Goal: Task Accomplishment & Management: Use online tool/utility

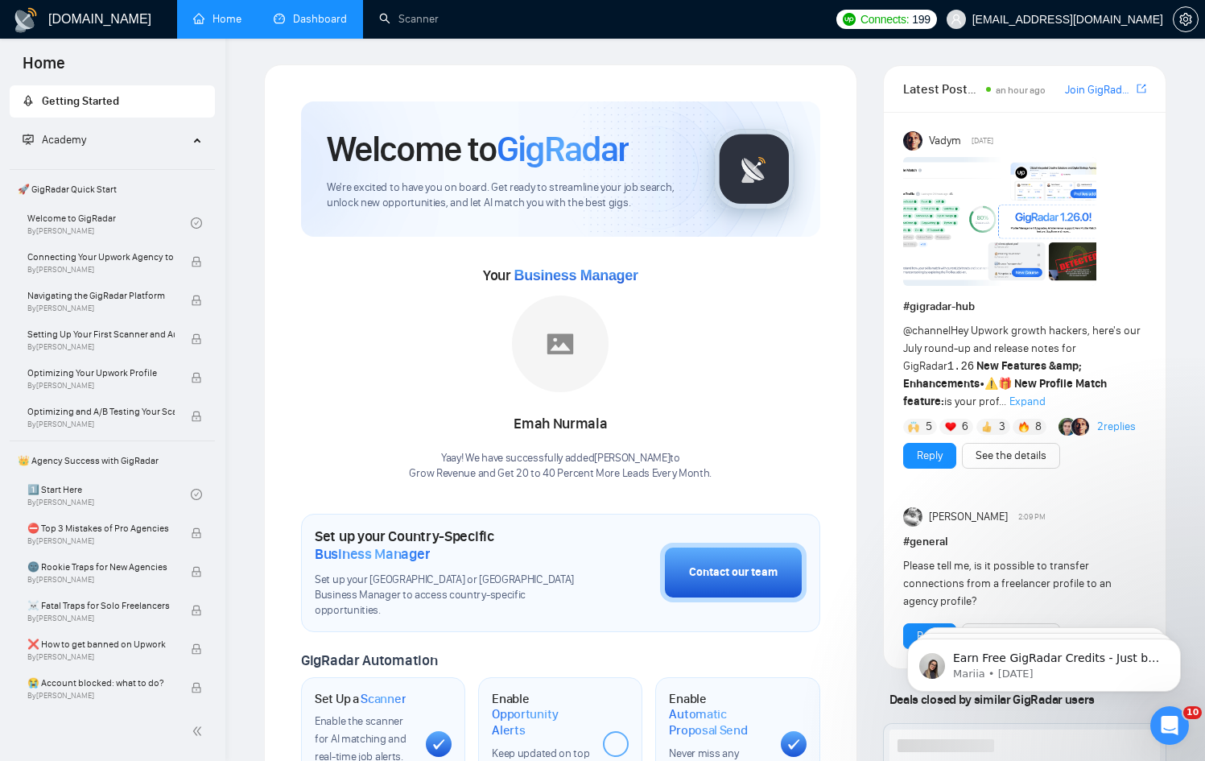
click at [306, 21] on link "Dashboard" at bounding box center [310, 19] width 73 height 14
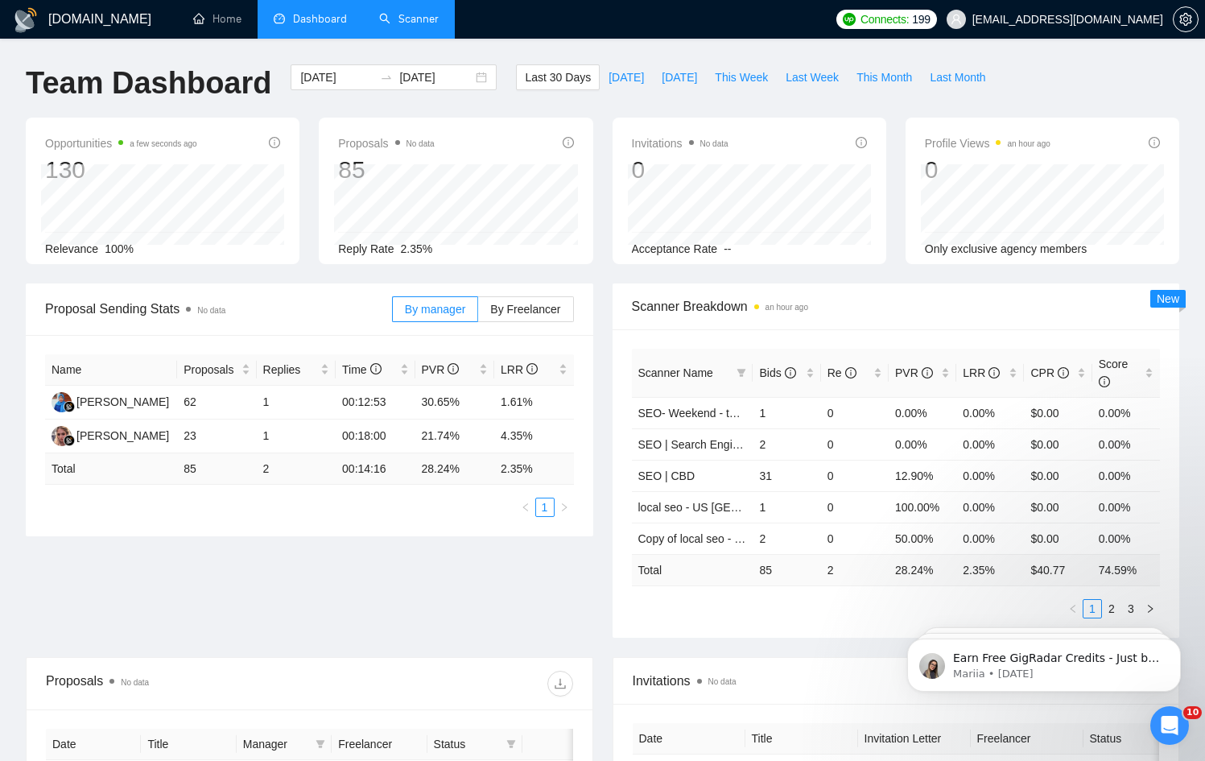
click at [384, 12] on link "Scanner" at bounding box center [409, 19] width 60 height 14
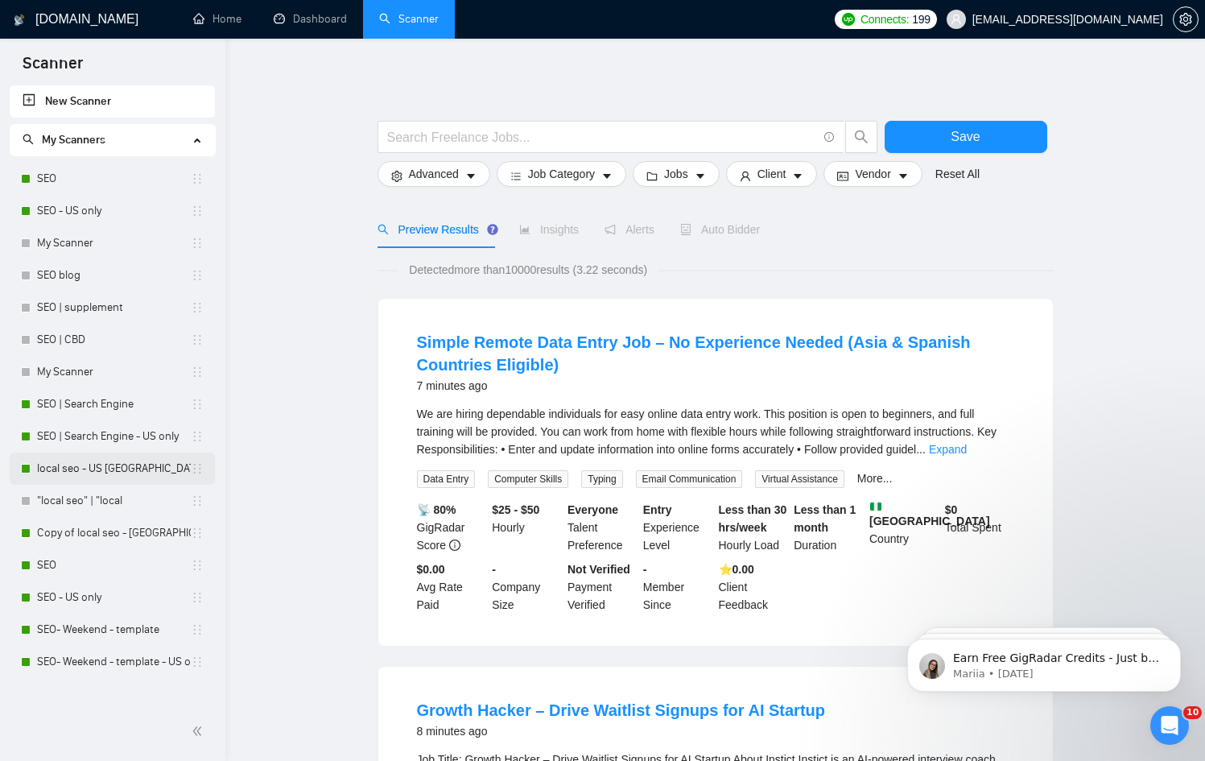
click at [131, 469] on link "local seo - US [GEOGRAPHIC_DATA]" at bounding box center [114, 469] width 154 height 32
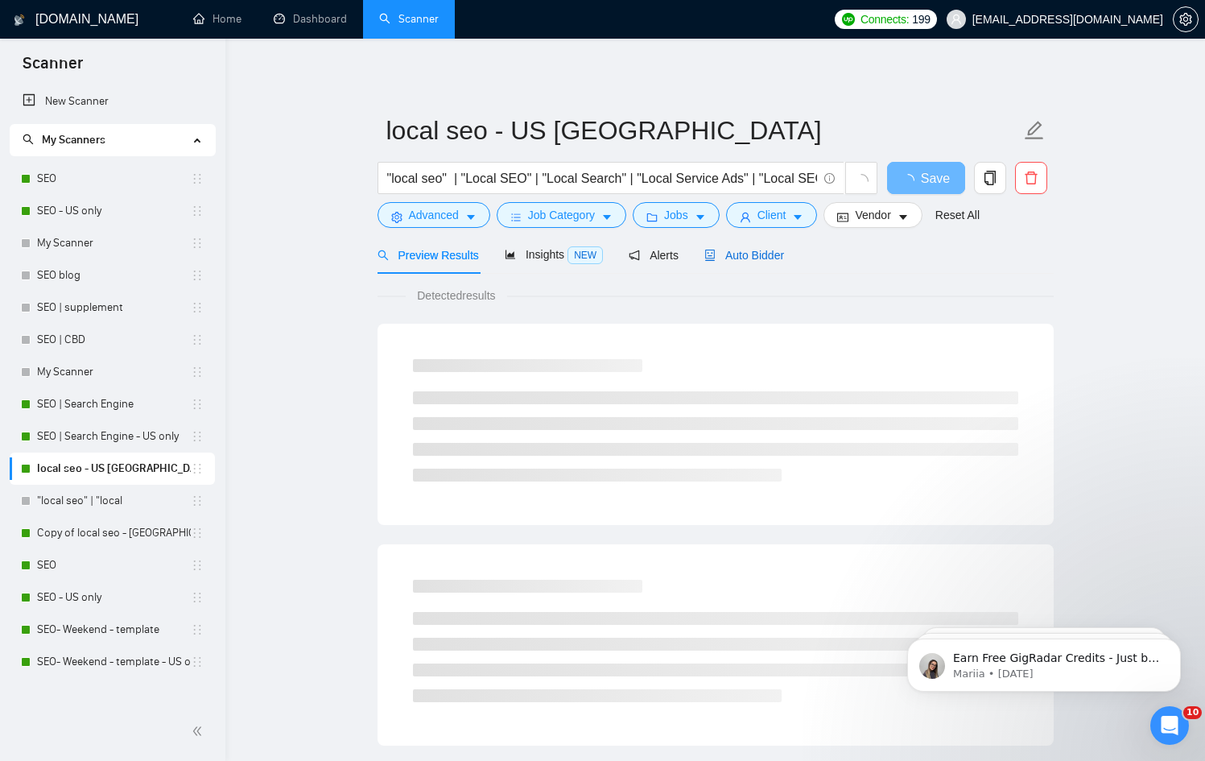
click at [587, 258] on span "Auto Bidder" at bounding box center [745, 255] width 80 height 13
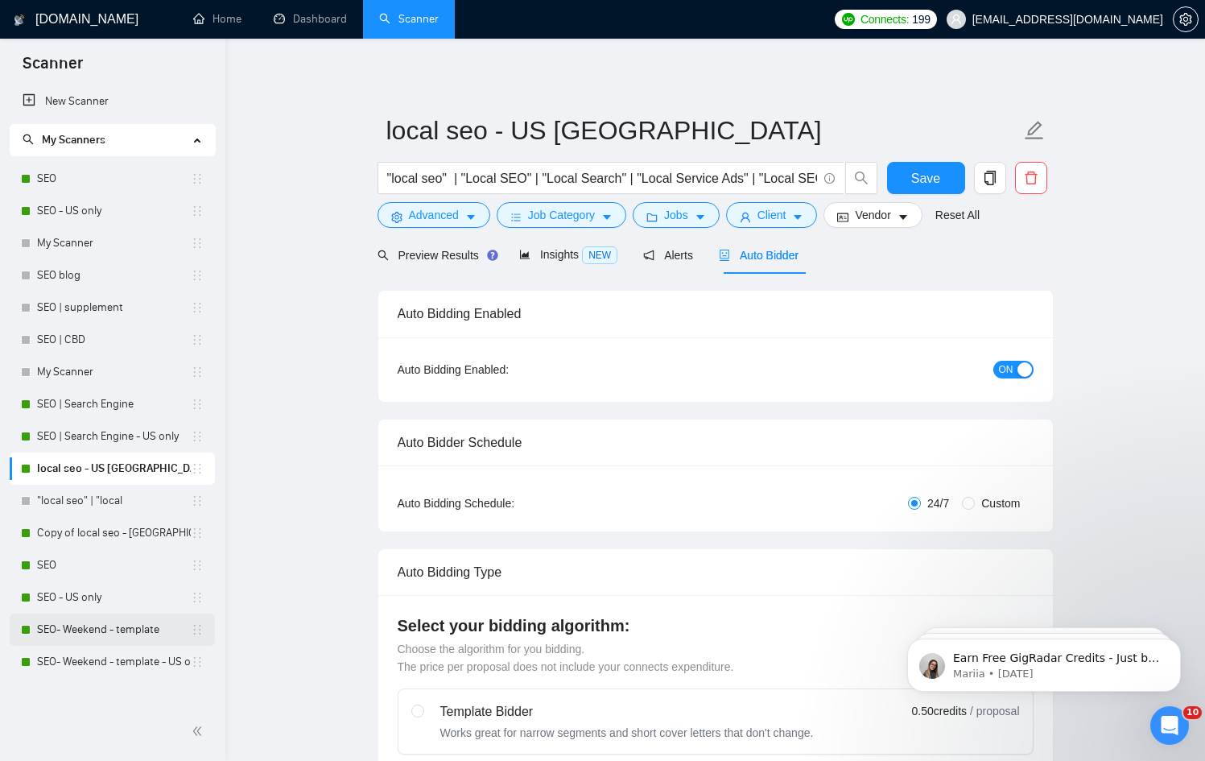
click at [86, 579] on link "SEO- Weekend - template" at bounding box center [114, 630] width 154 height 32
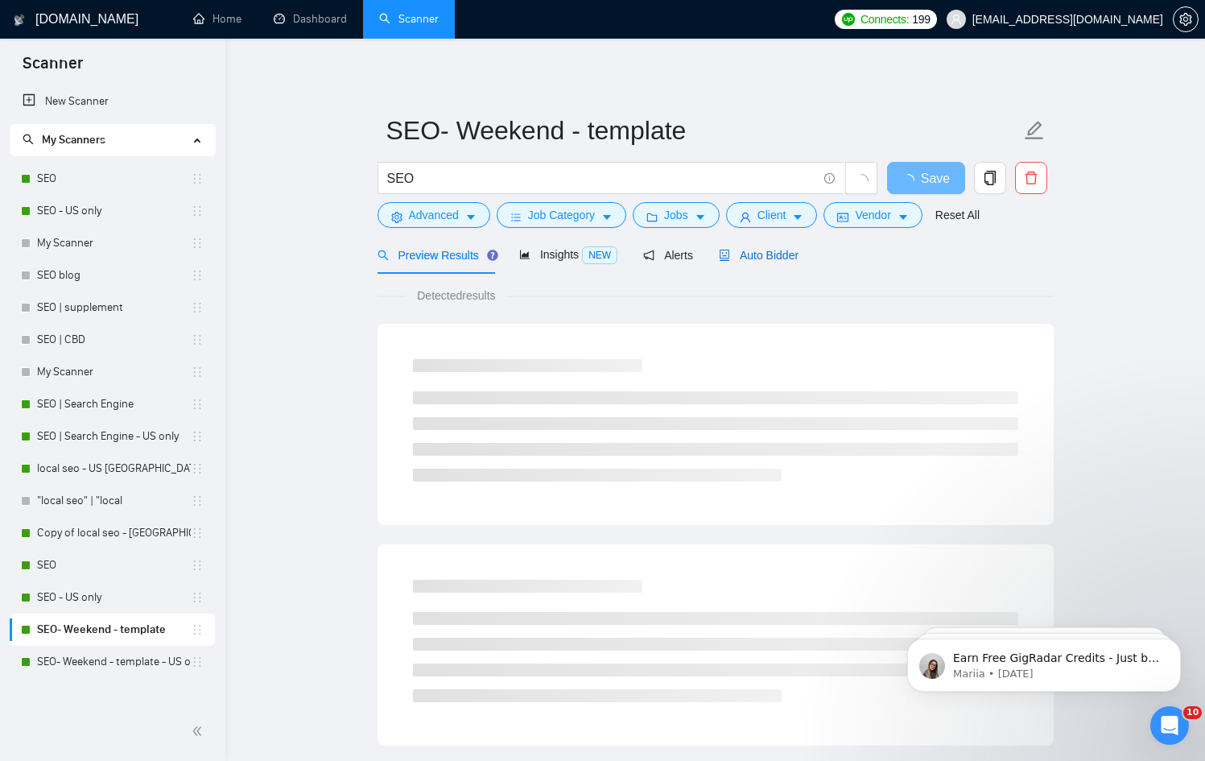
click at [587, 257] on span "Auto Bidder" at bounding box center [759, 255] width 80 height 13
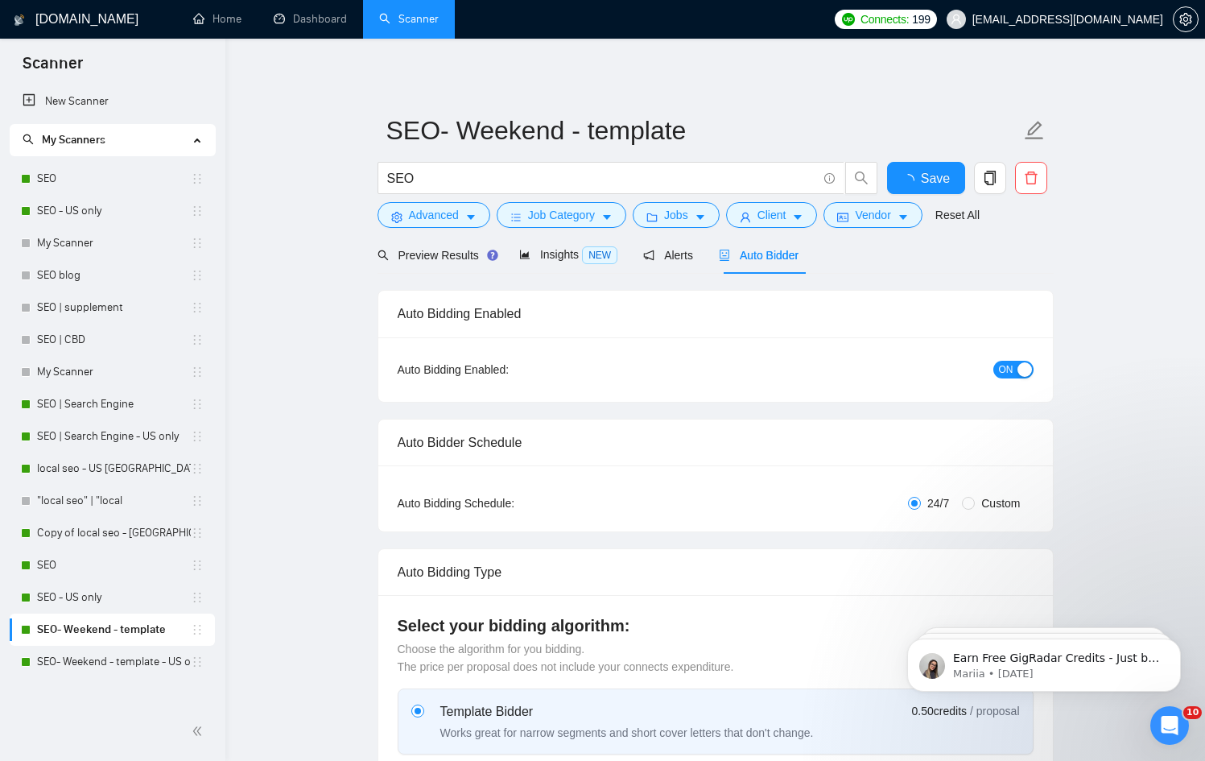
radio input "false"
radio input "true"
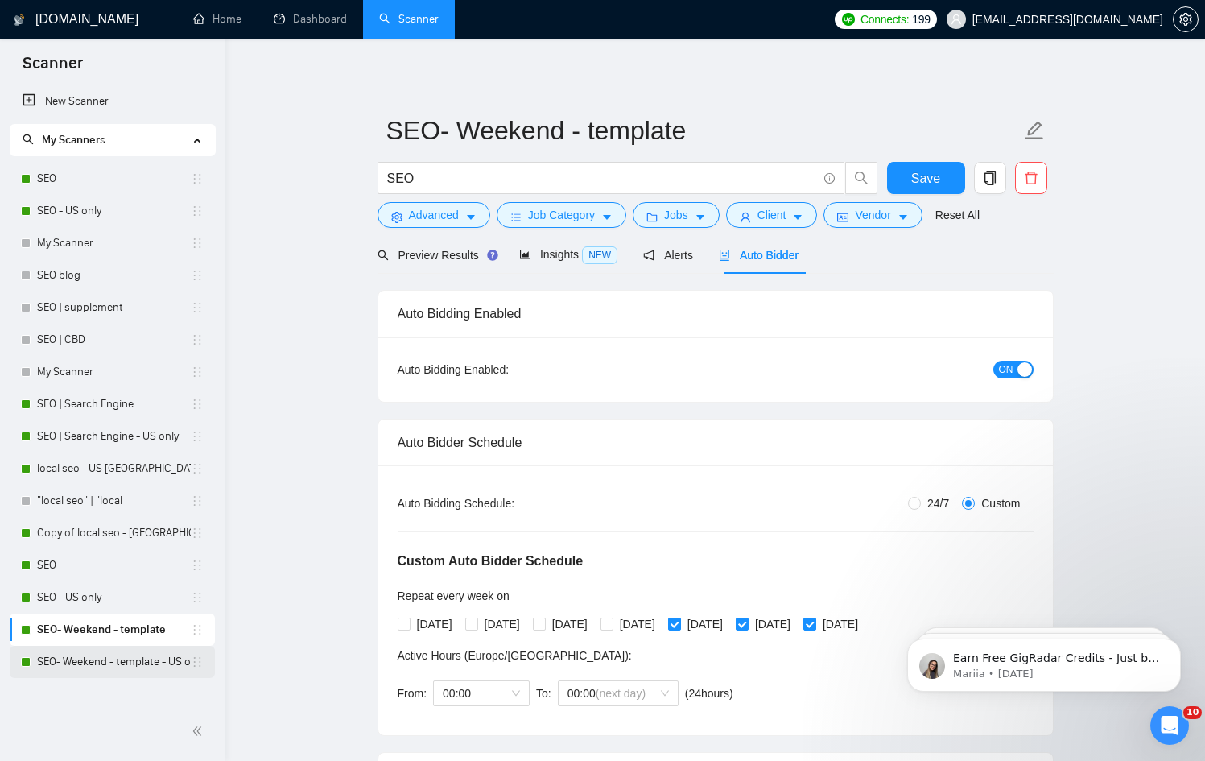
click at [155, 579] on link "SEO- Weekend - template - US only" at bounding box center [114, 662] width 154 height 32
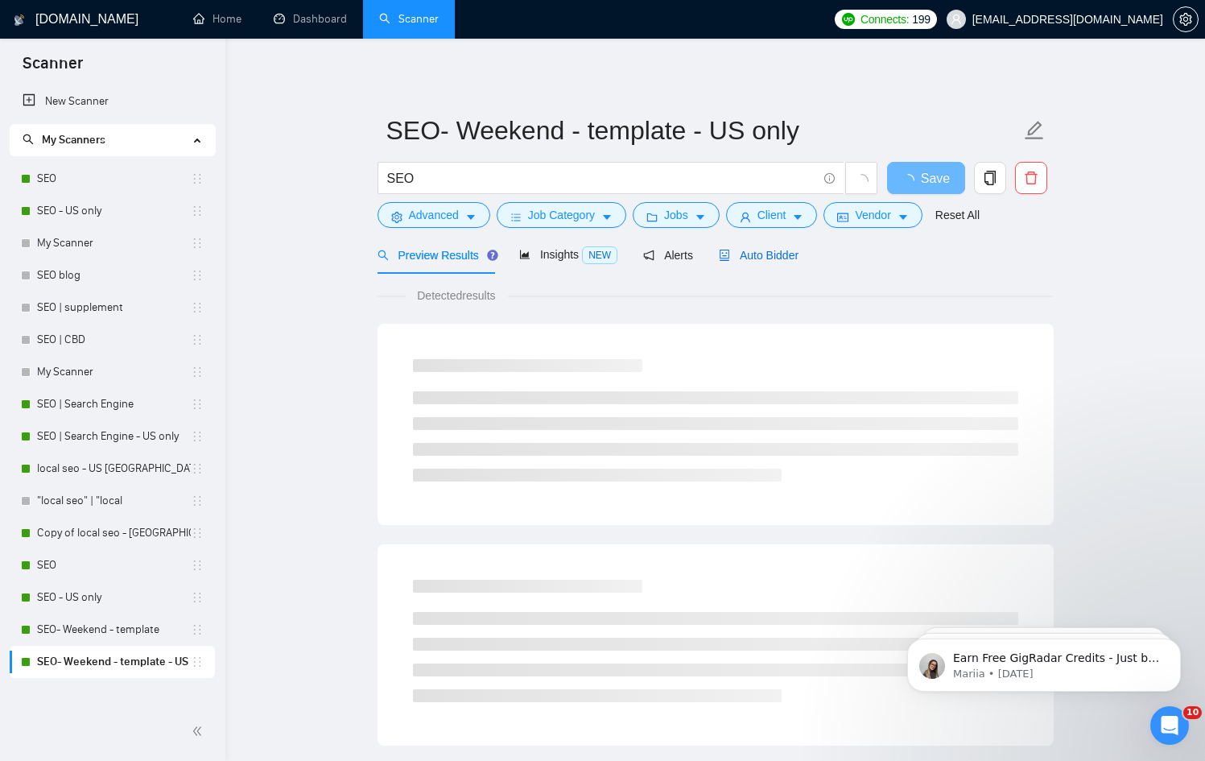
click at [587, 258] on span "Auto Bidder" at bounding box center [759, 255] width 80 height 13
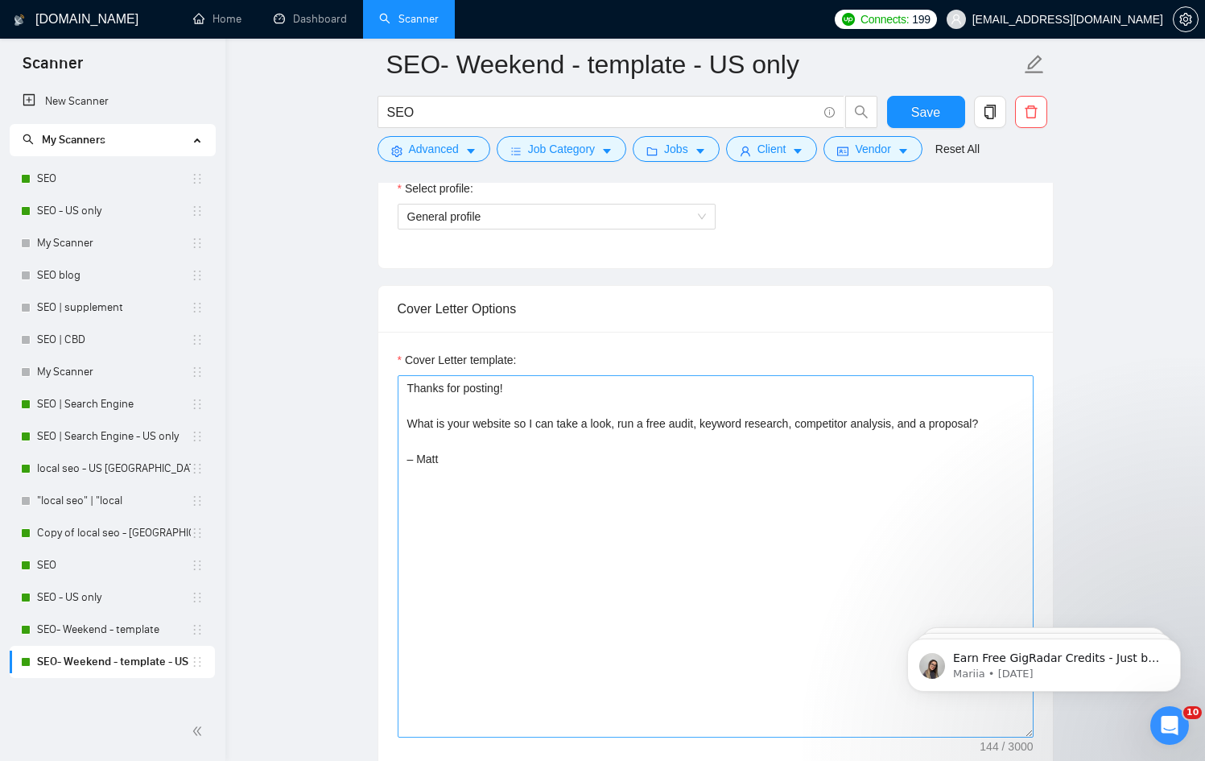
scroll to position [1173, 0]
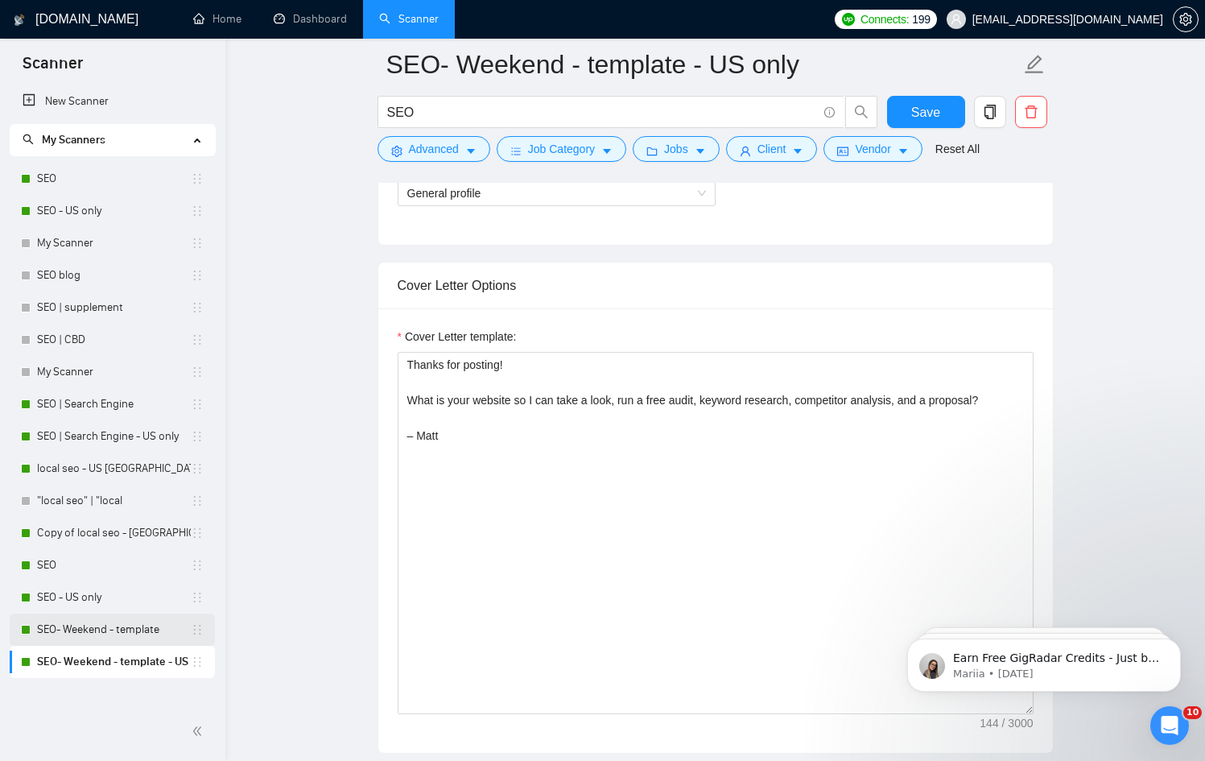
click at [76, 579] on link "SEO- Weekend - template" at bounding box center [114, 630] width 154 height 32
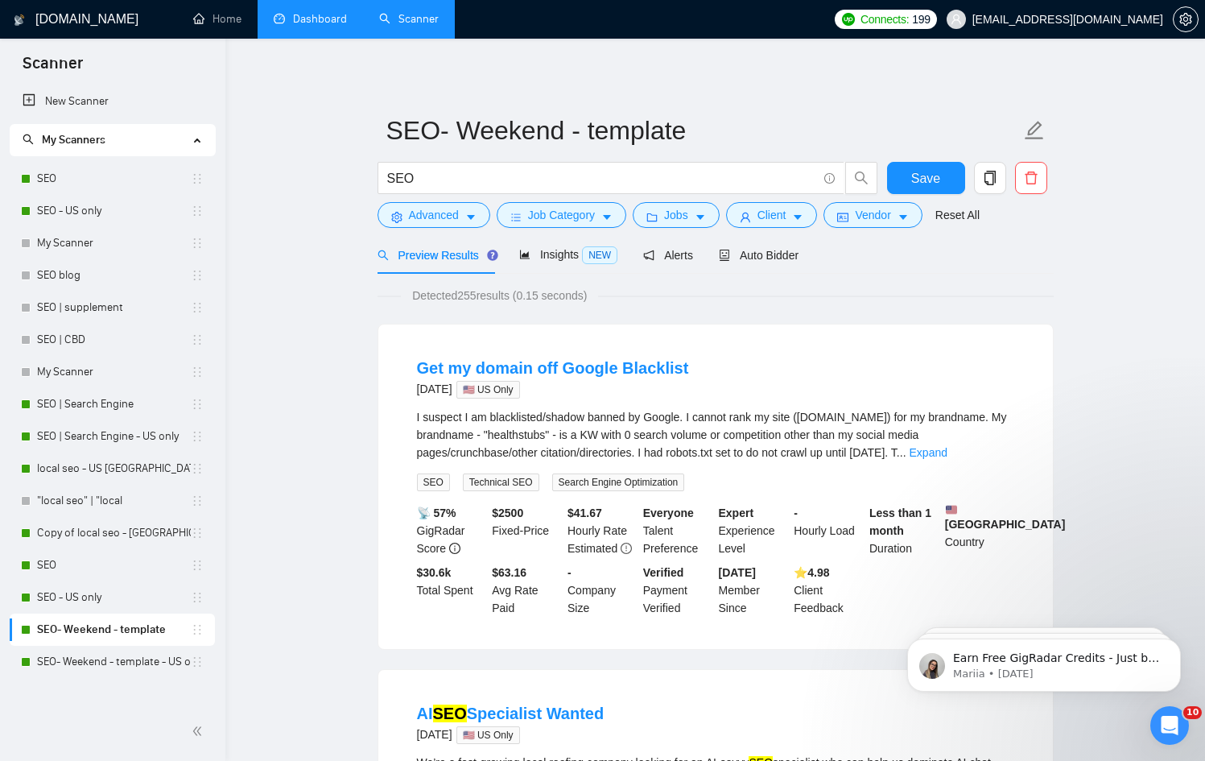
click at [311, 22] on link "Dashboard" at bounding box center [310, 19] width 73 height 14
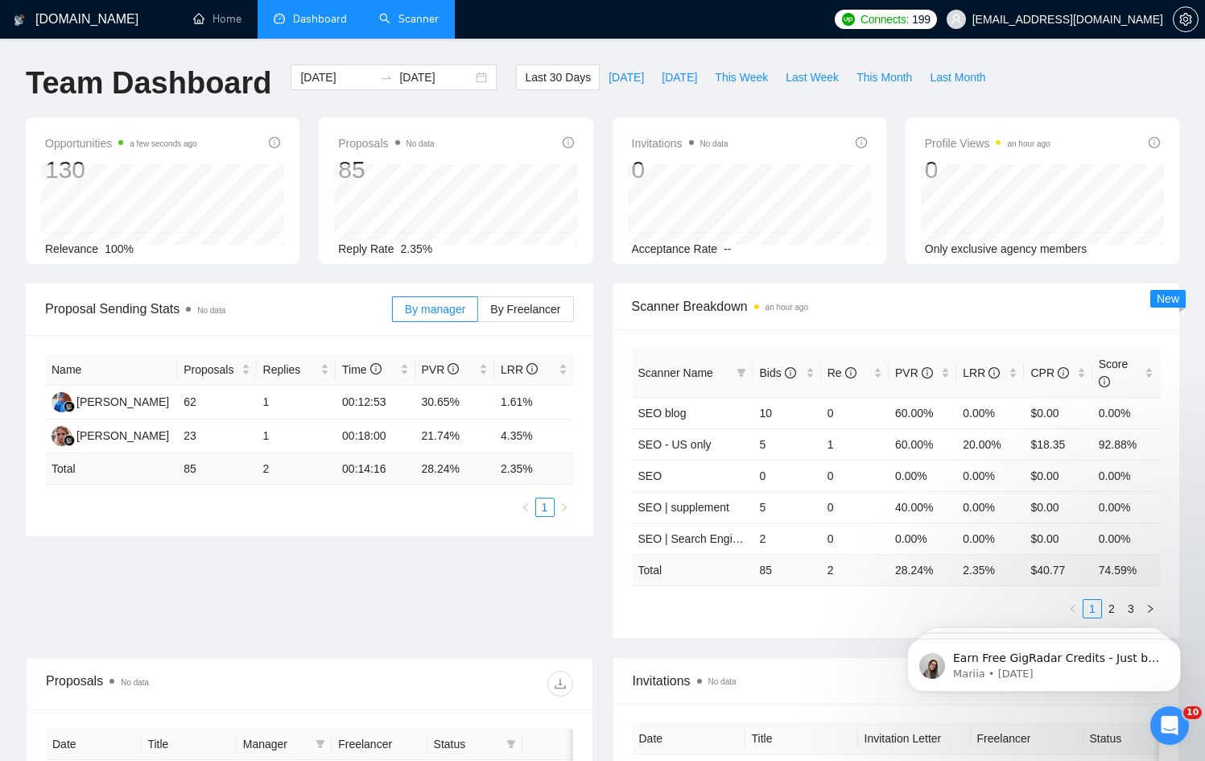
click html "Earn Free GigRadar Credits - Just by Sharing Your Story! 💬 Want more credits fo…"
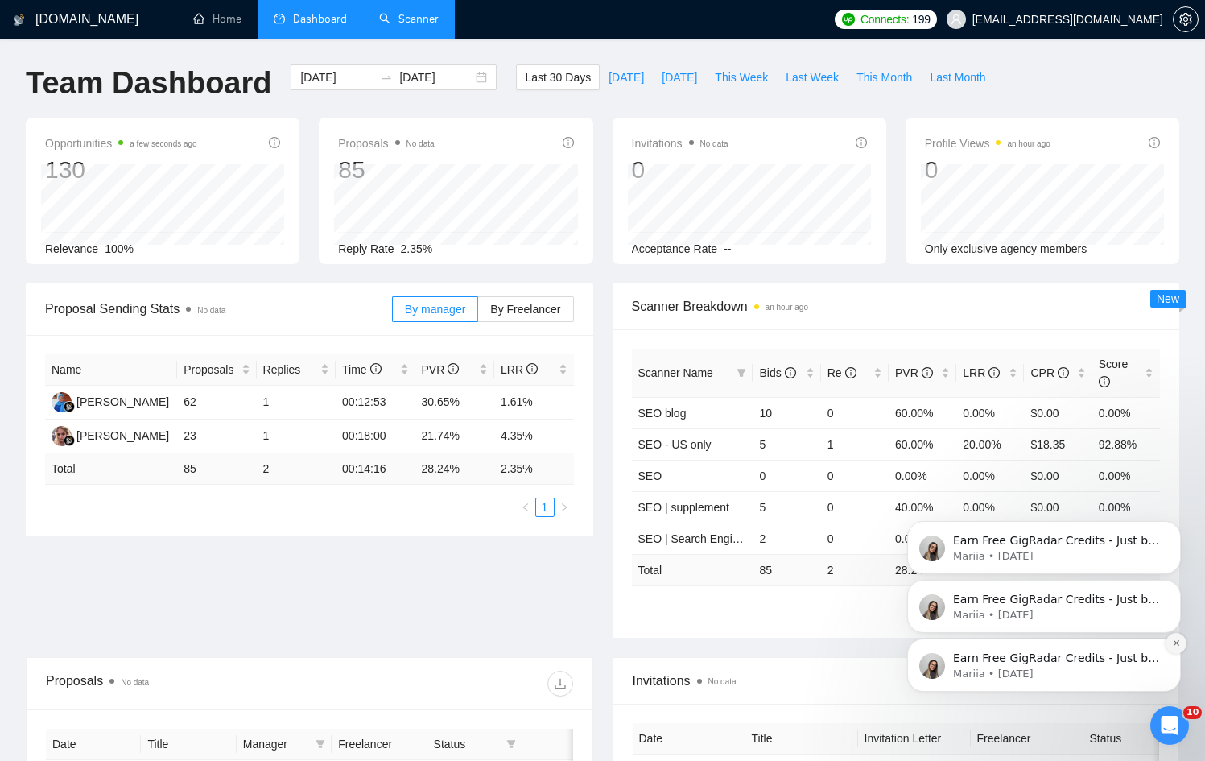
click at [587, 579] on icon "Dismiss notification" at bounding box center [1176, 643] width 9 height 9
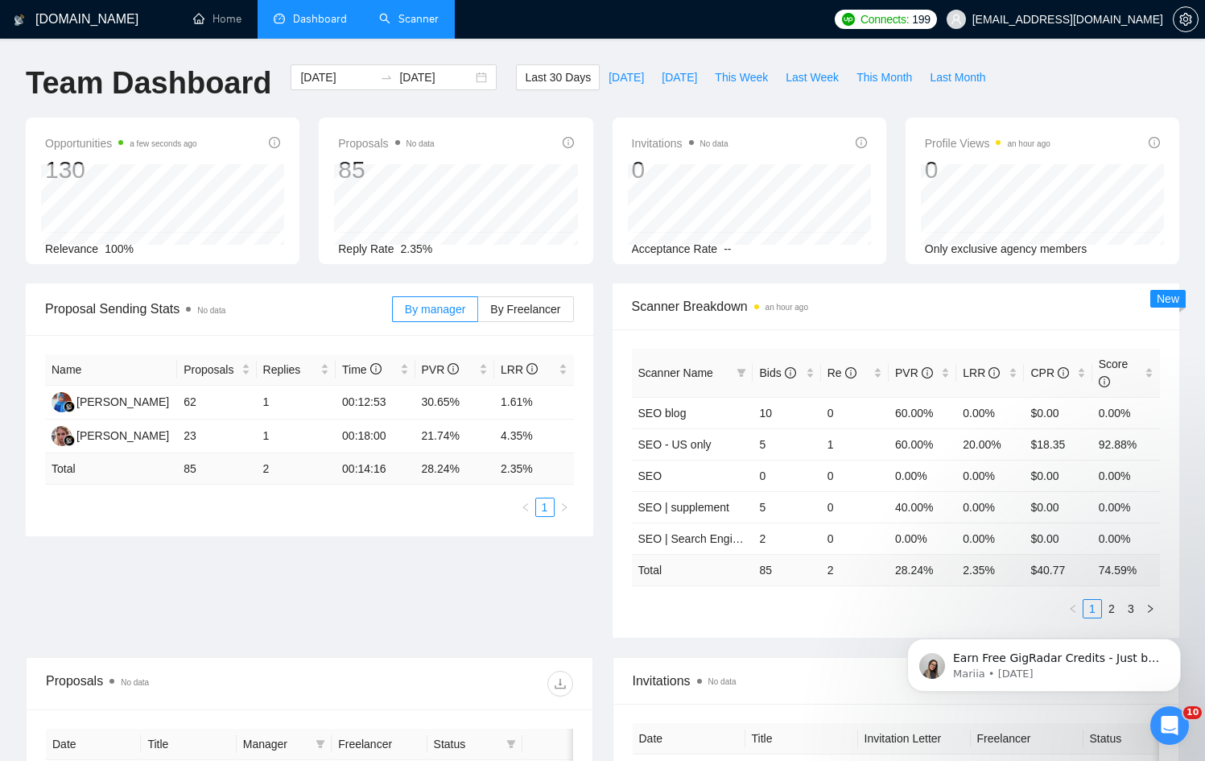
click at [587, 579] on icon "Dismiss notification" at bounding box center [1176, 643] width 7 height 7
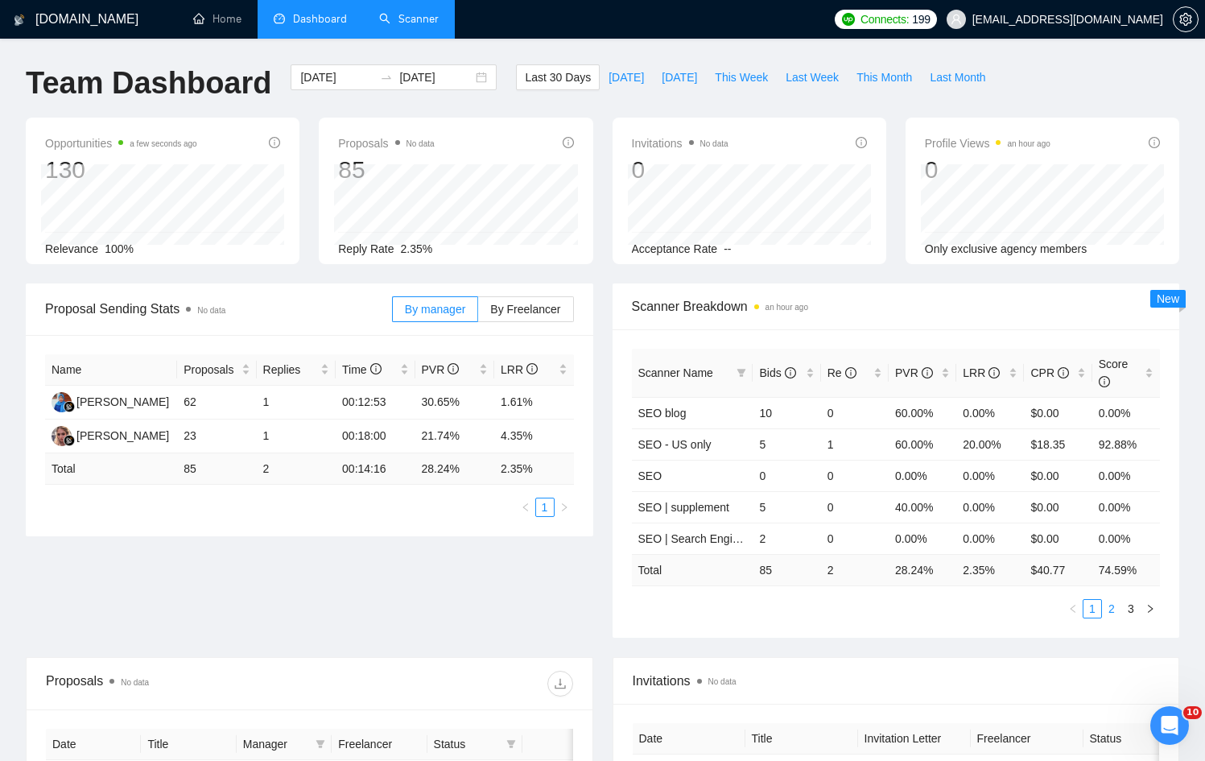
click at [587, 579] on link "2" at bounding box center [1112, 609] width 18 height 18
click at [587, 579] on link "3" at bounding box center [1131, 609] width 18 height 18
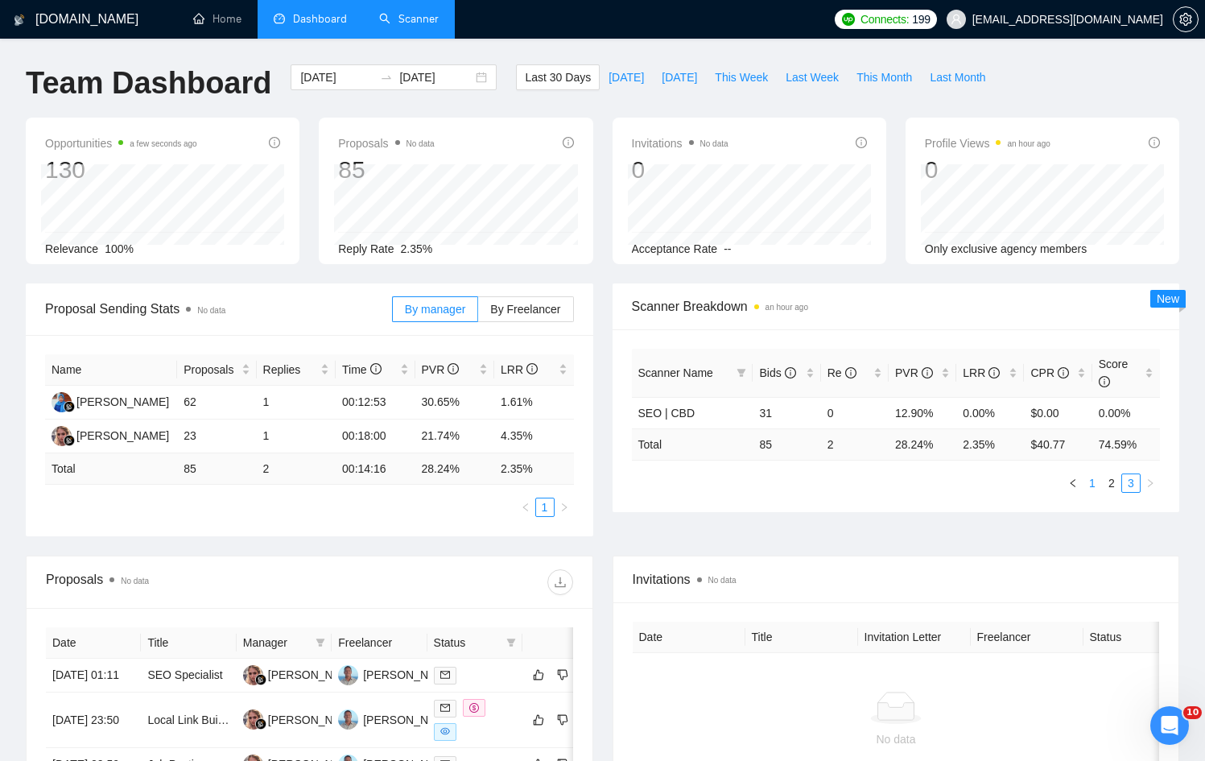
click at [587, 481] on link "1" at bounding box center [1093, 483] width 18 height 18
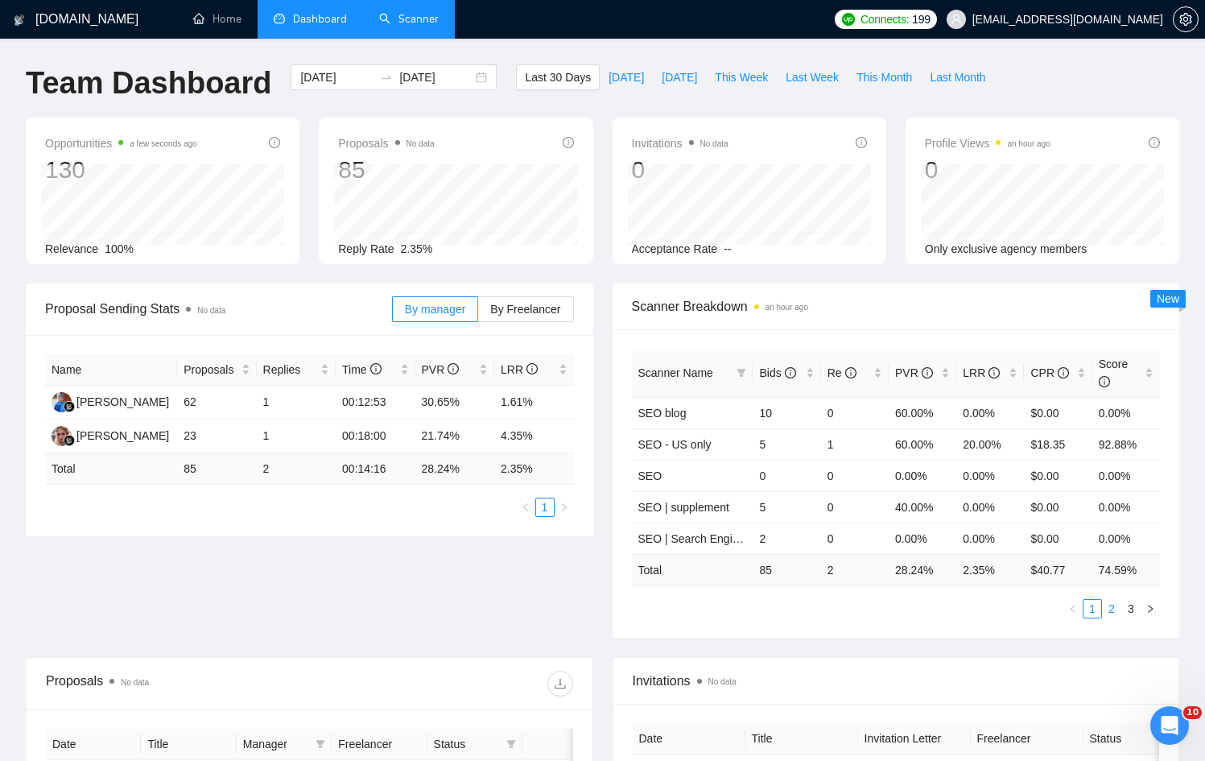
click at [587, 579] on link "2" at bounding box center [1112, 609] width 18 height 18
click at [418, 12] on link "Scanner" at bounding box center [409, 19] width 60 height 14
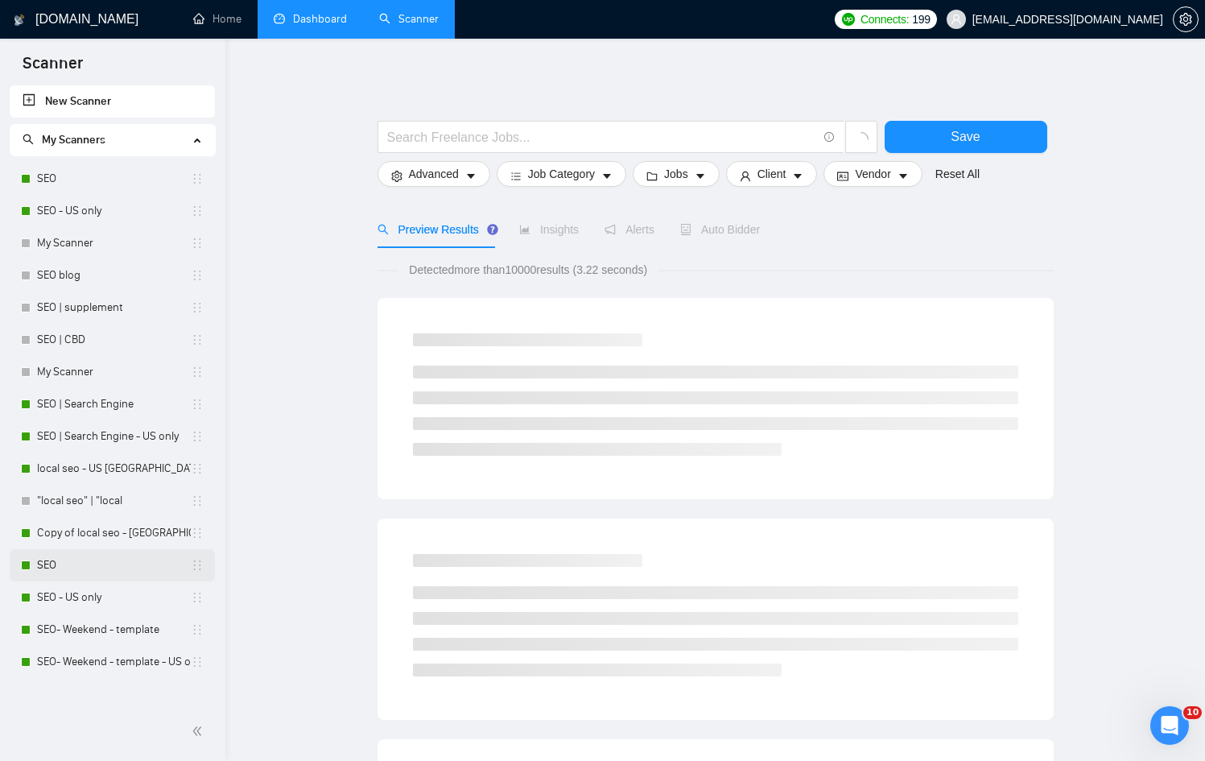
click at [111, 568] on link "SEO" at bounding box center [114, 565] width 154 height 32
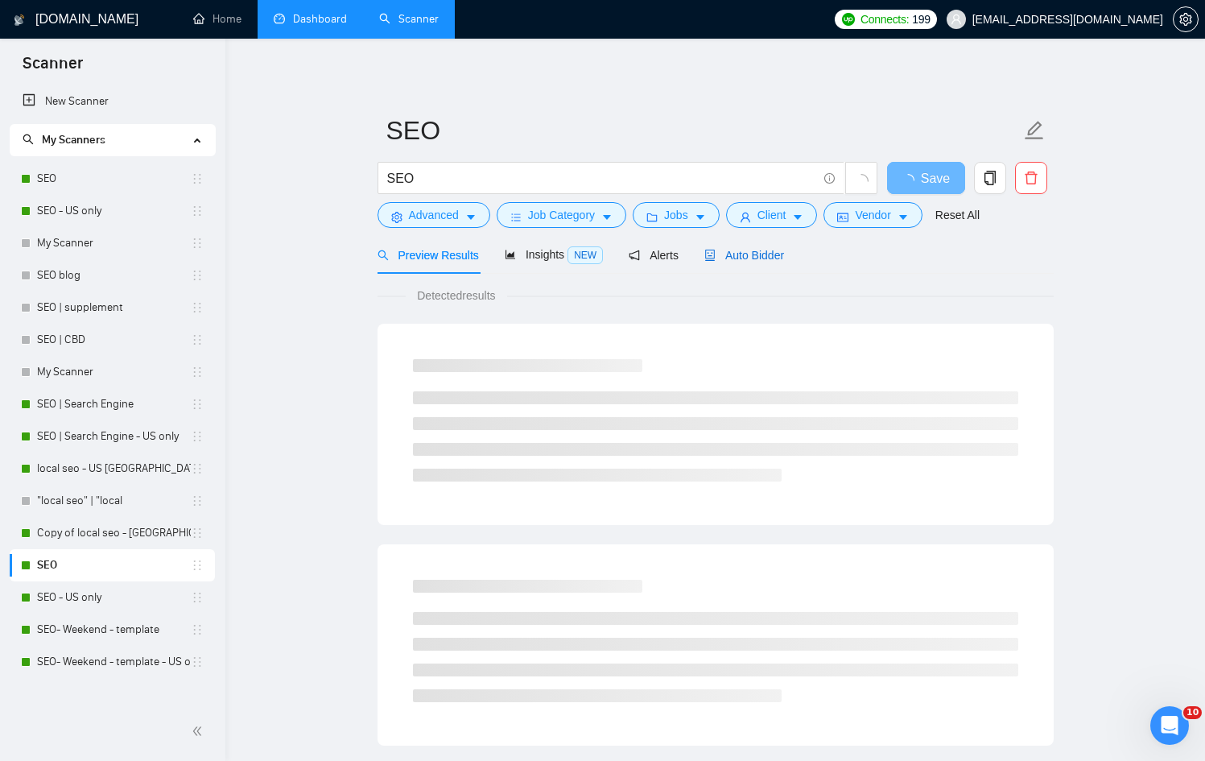
click at [587, 256] on span "Auto Bidder" at bounding box center [745, 255] width 80 height 13
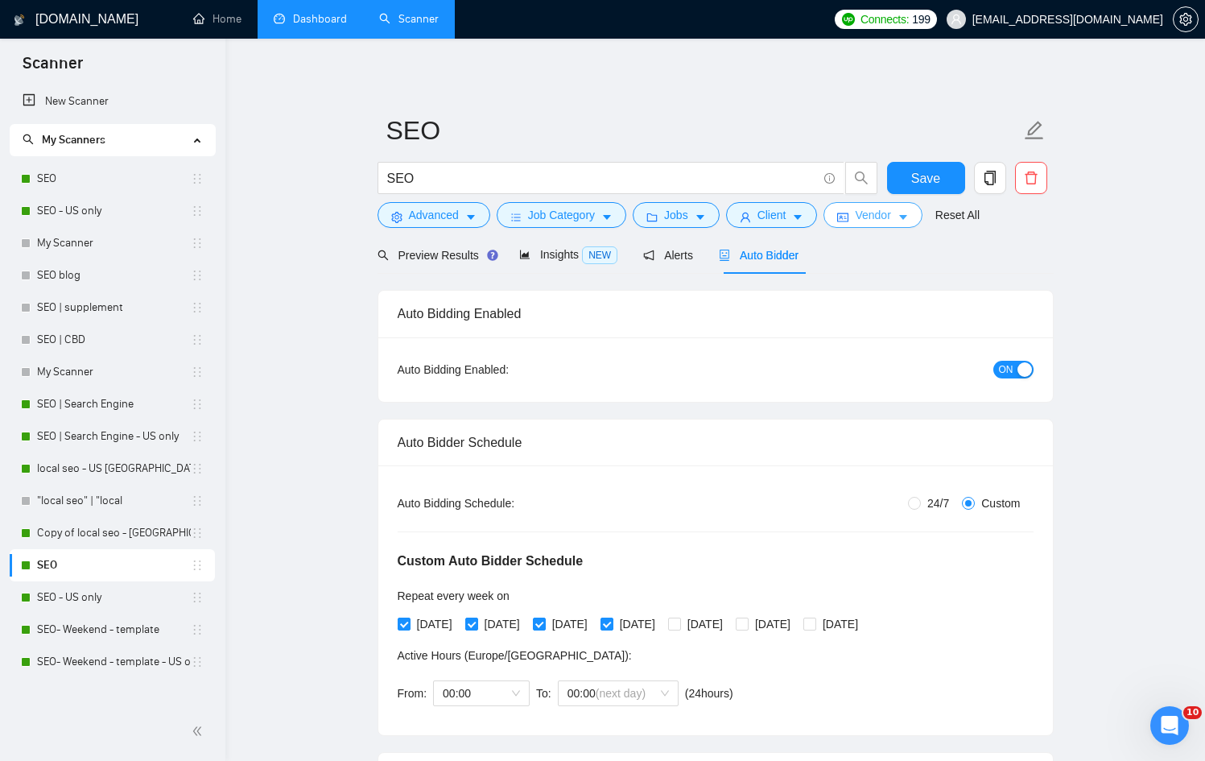
click at [587, 216] on span "Vendor" at bounding box center [872, 215] width 35 height 18
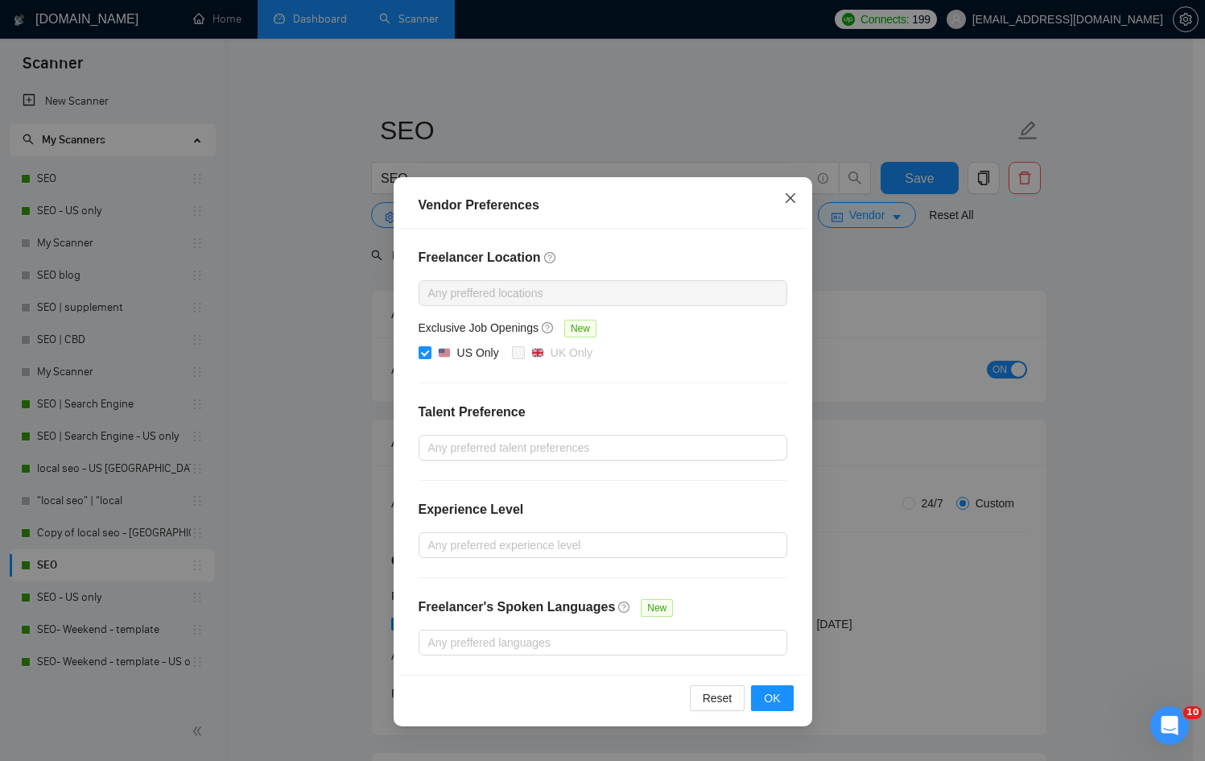
click at [587, 205] on icon "close" at bounding box center [790, 198] width 13 height 13
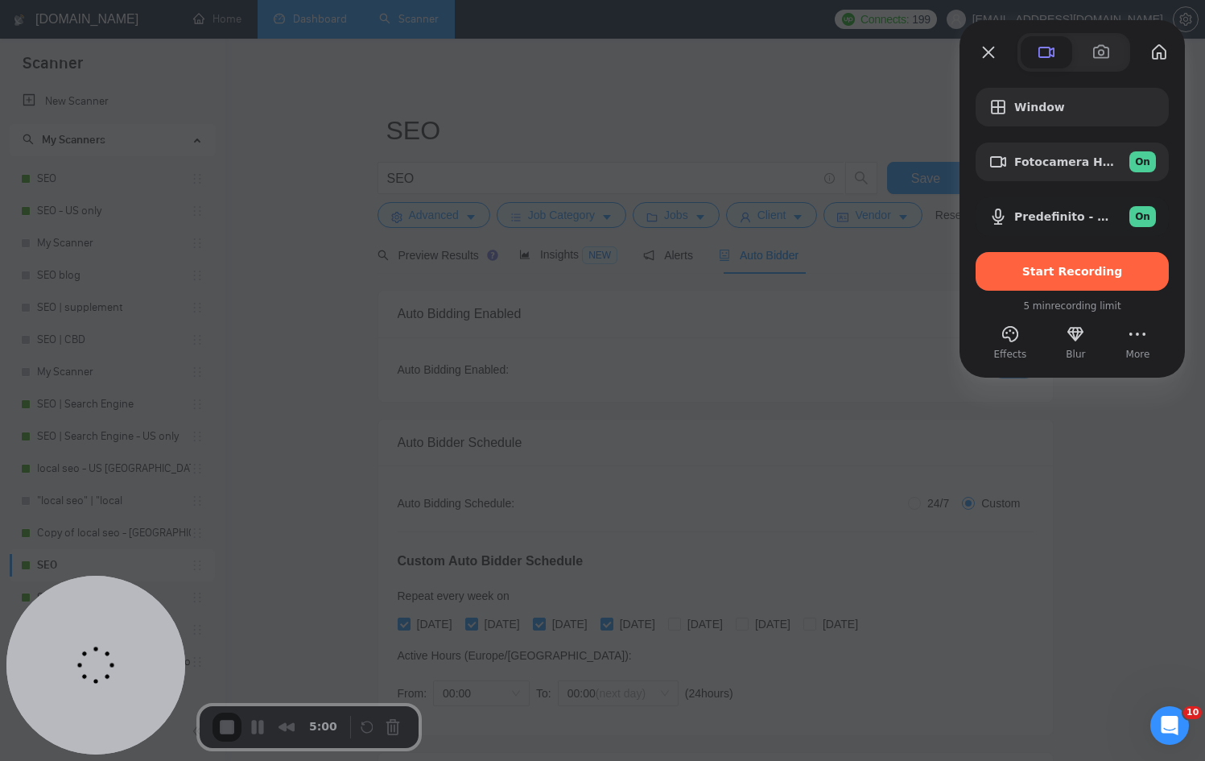
drag, startPoint x: 325, startPoint y: 90, endPoint x: 863, endPoint y: 374, distance: 608.3
click at [587, 382] on div at bounding box center [602, 380] width 1205 height 761
